Goal: Information Seeking & Learning: Learn about a topic

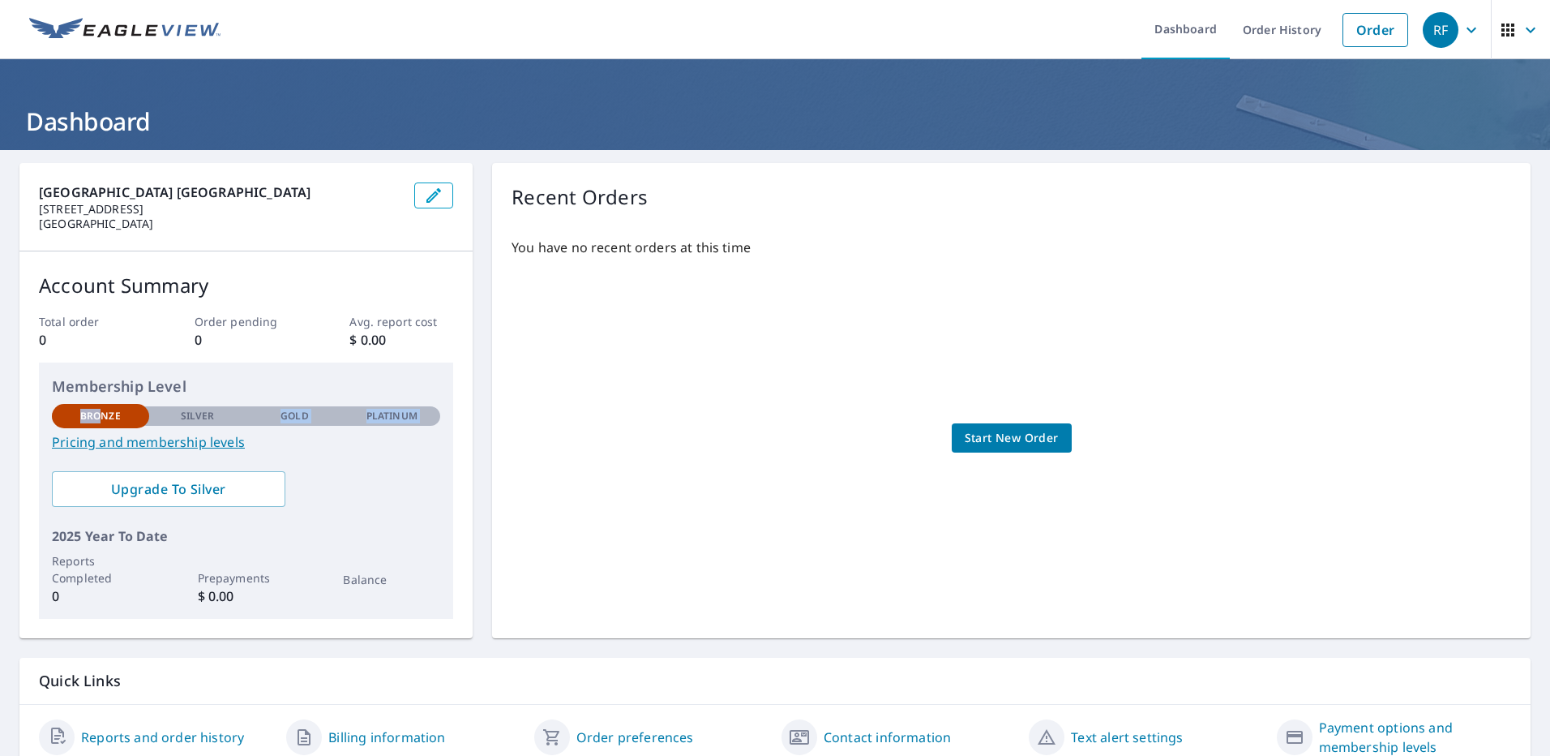
drag, startPoint x: 103, startPoint y: 409, endPoint x: 210, endPoint y: 422, distance: 107.9
click at [210, 422] on div "Bronze Silver Gold Platinum Bronze" at bounding box center [246, 415] width 388 height 22
click at [203, 444] on link "Pricing and membership levels" at bounding box center [246, 441] width 388 height 19
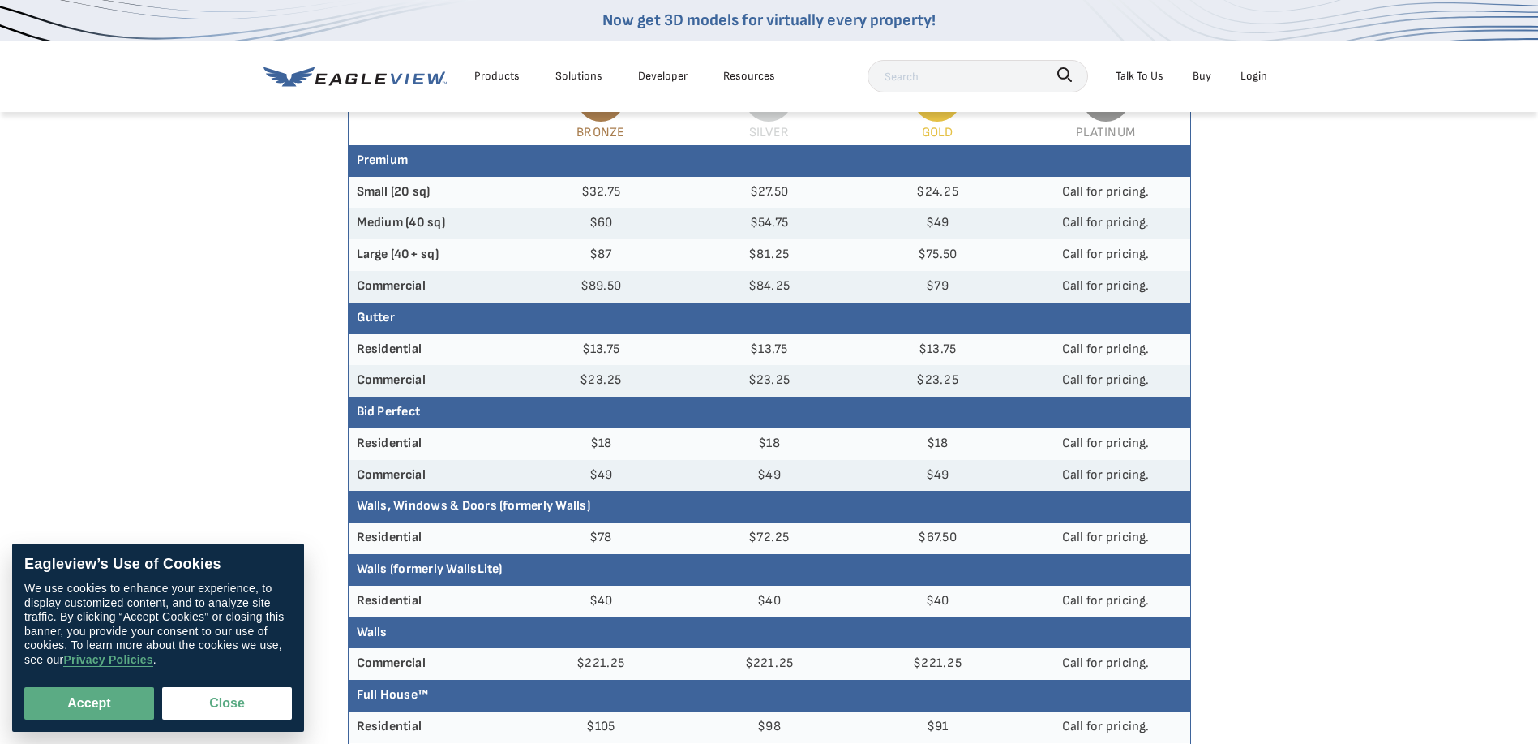
scroll to position [243, 0]
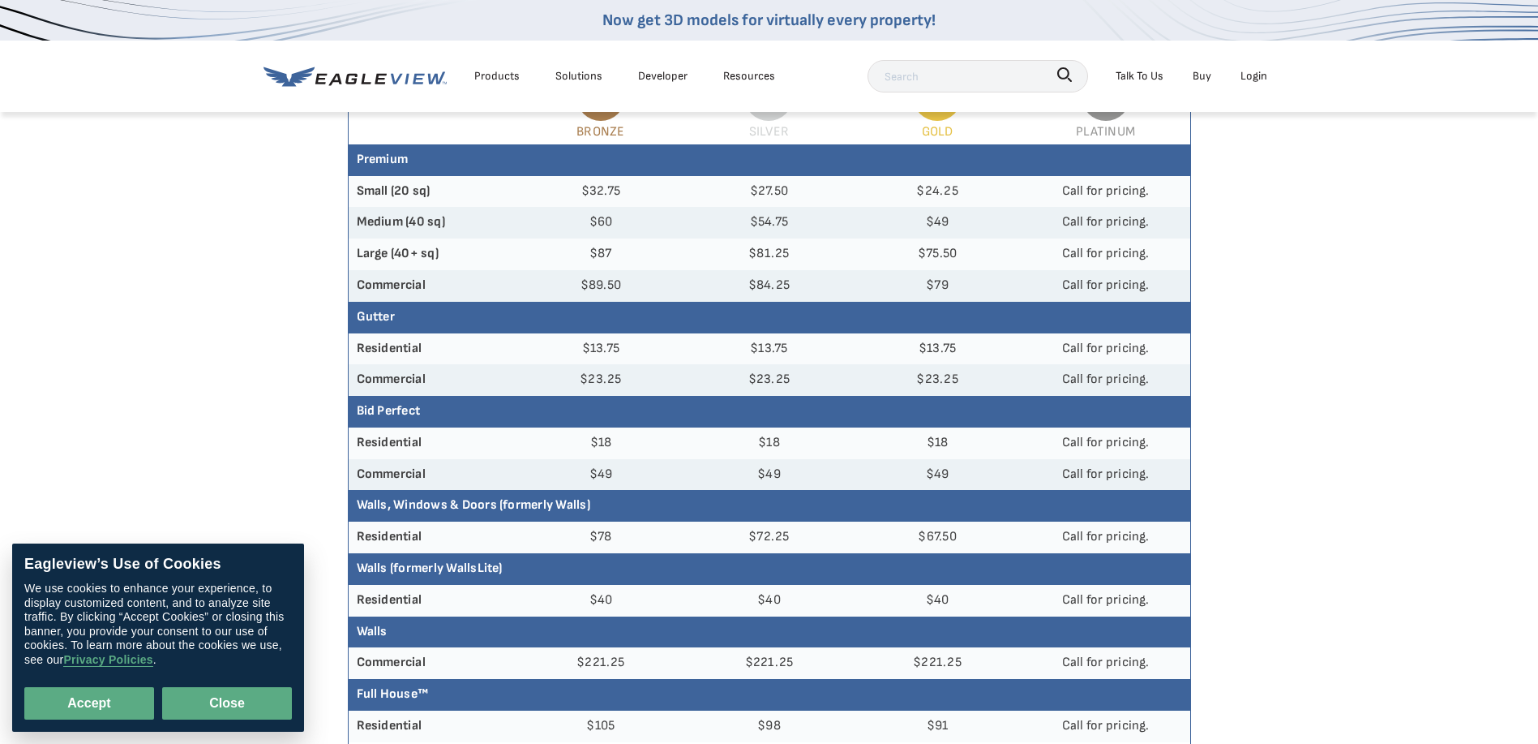
click at [240, 699] on button "Close" at bounding box center [227, 703] width 130 height 32
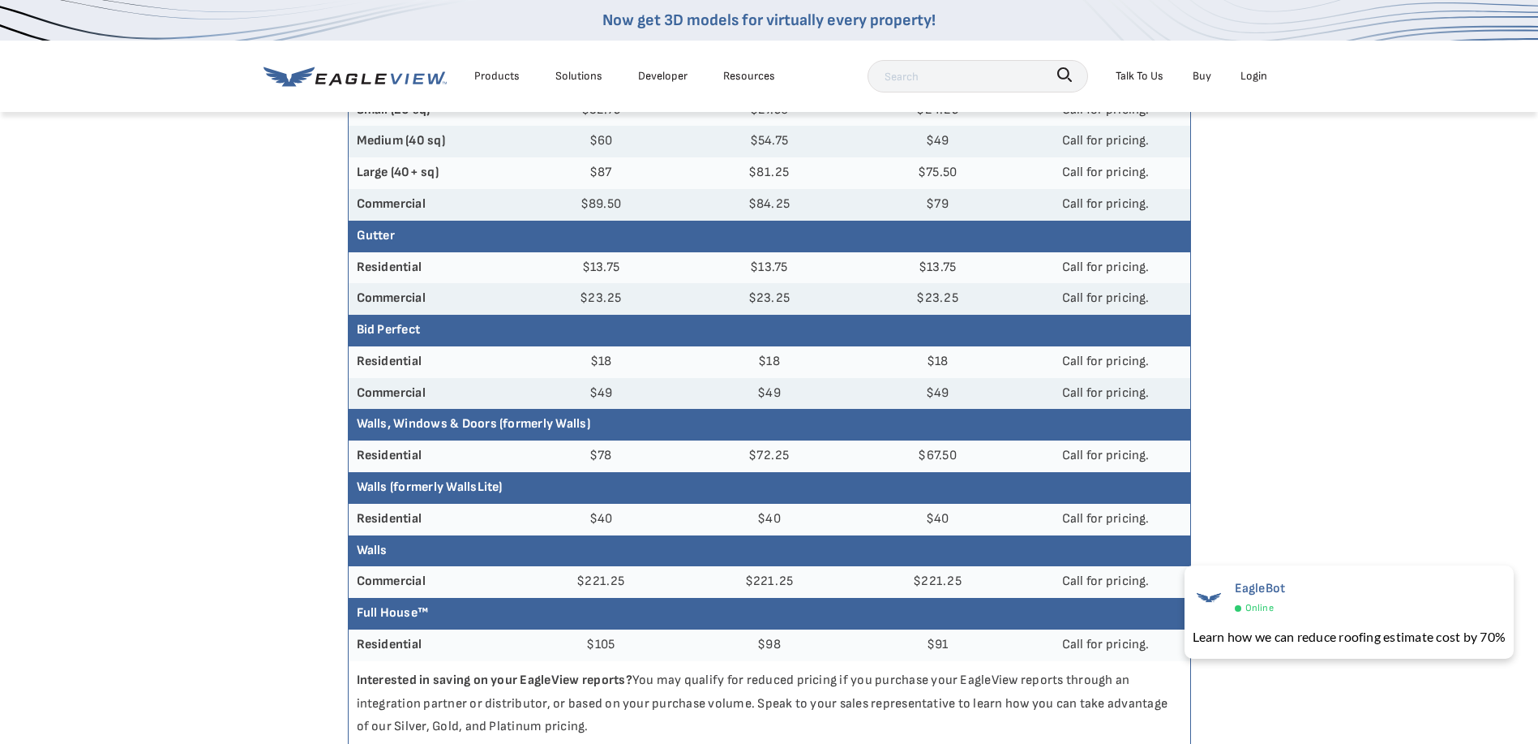
scroll to position [0, 0]
